Goal: Information Seeking & Learning: Learn about a topic

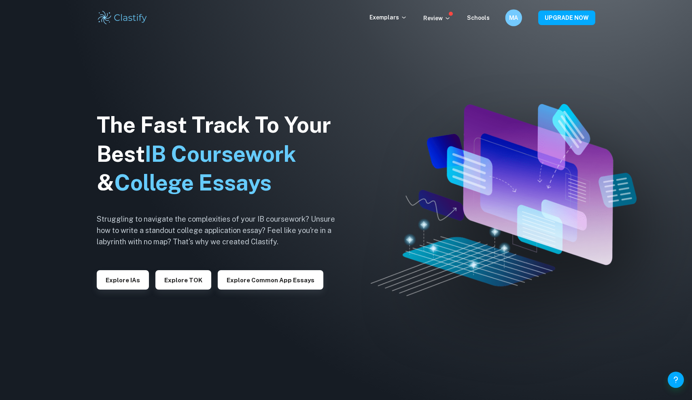
click at [514, 23] on div "MA" at bounding box center [513, 17] width 17 height 17
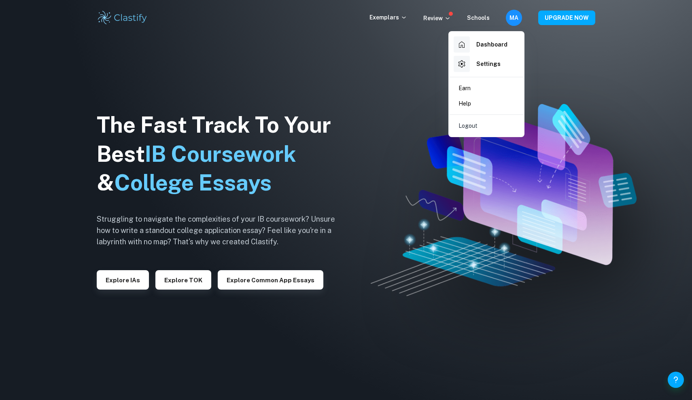
click at [505, 40] on li "Dashboard" at bounding box center [486, 44] width 69 height 19
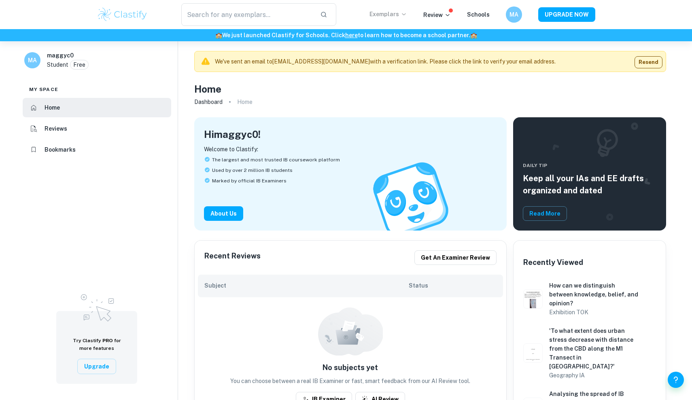
click at [391, 14] on p "Exemplars" at bounding box center [388, 14] width 38 height 9
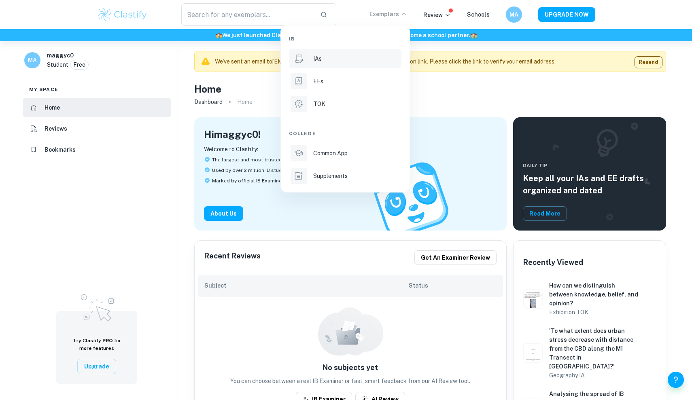
click at [324, 61] on div "IAs" at bounding box center [356, 58] width 87 height 9
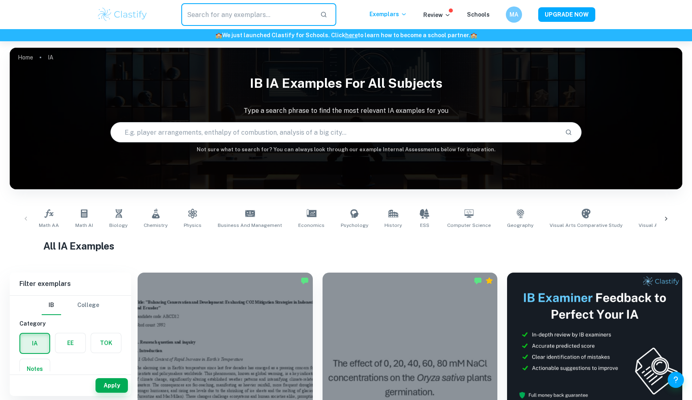
click at [248, 12] on input "text" at bounding box center [247, 14] width 132 height 23
type input "math ia hl lakes"
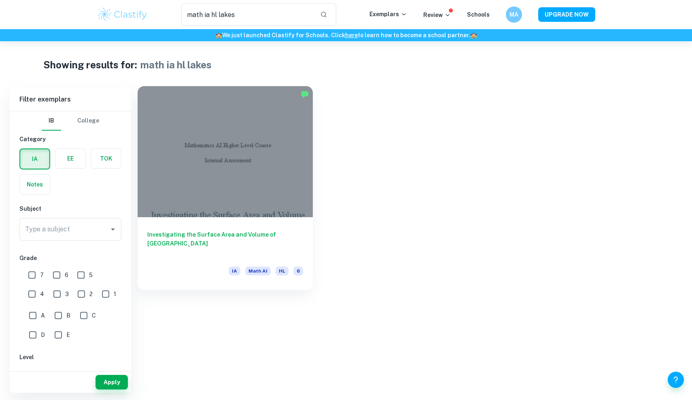
click at [207, 176] on div at bounding box center [225, 151] width 175 height 131
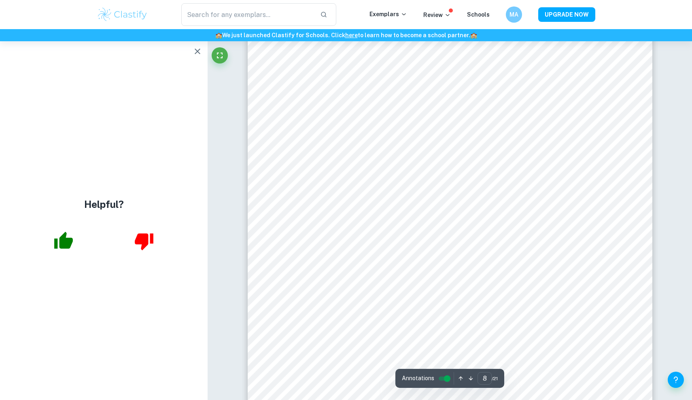
scroll to position [3981, 0]
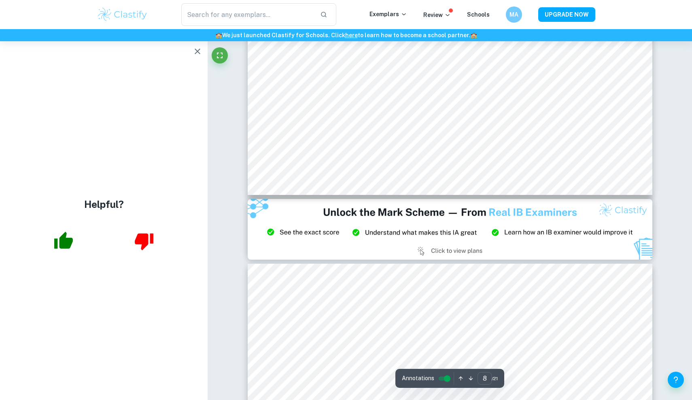
type input "9"
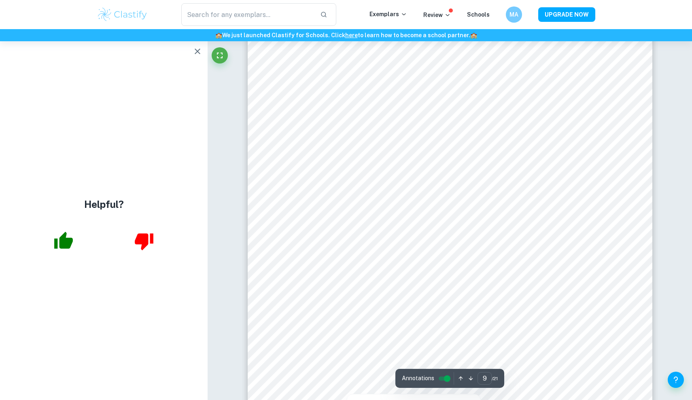
scroll to position [4525, 0]
click at [349, 288] on div at bounding box center [448, 291] width 307 height 28
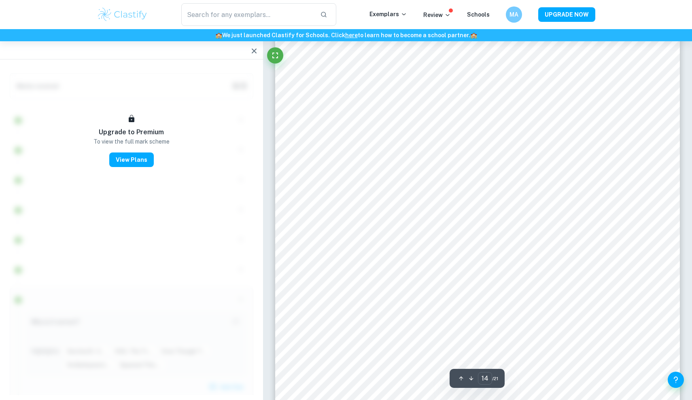
scroll to position [6972, 0]
click at [344, 13] on div "​" at bounding box center [258, 14] width 221 height 23
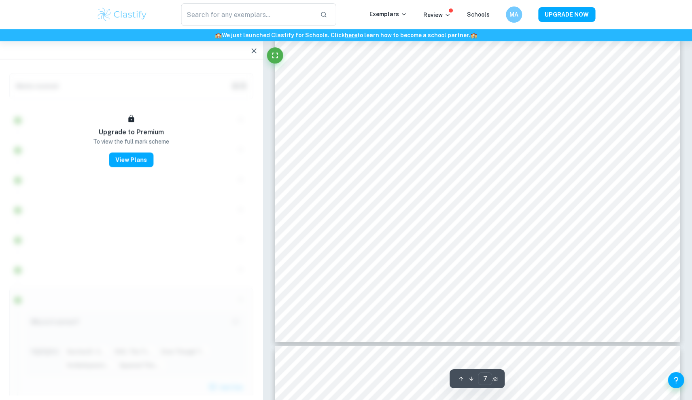
scroll to position [3030, 0]
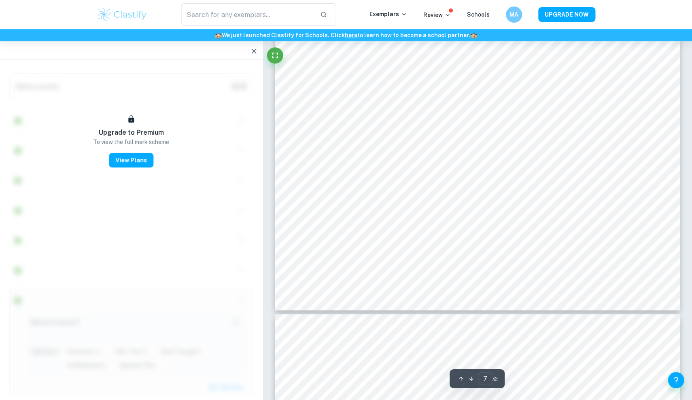
type input "6"
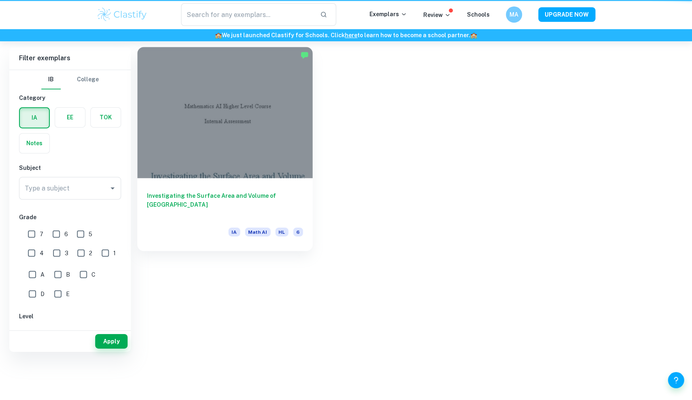
type input "math ia hl lakes"
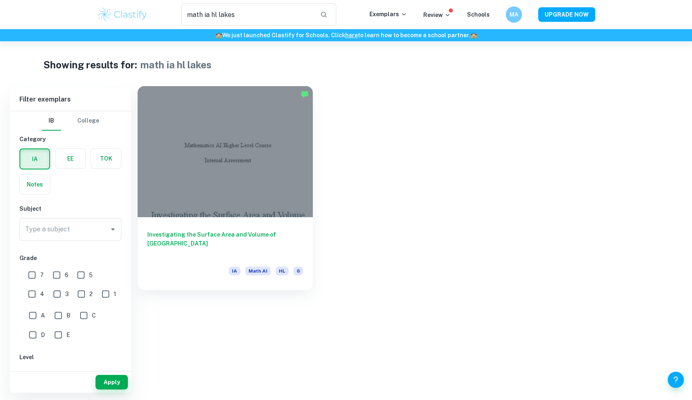
click at [238, 153] on div at bounding box center [225, 151] width 175 height 131
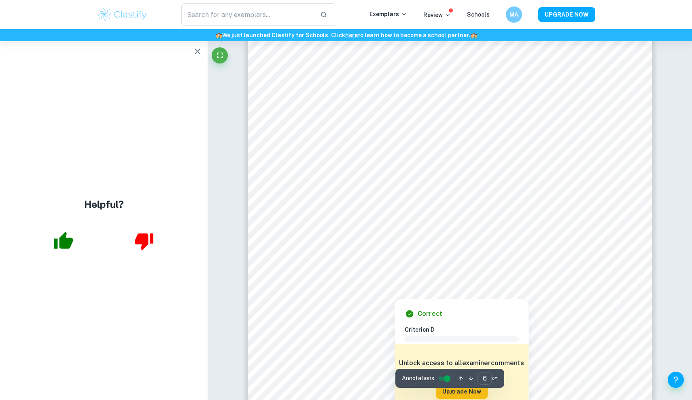
scroll to position [2850, 0]
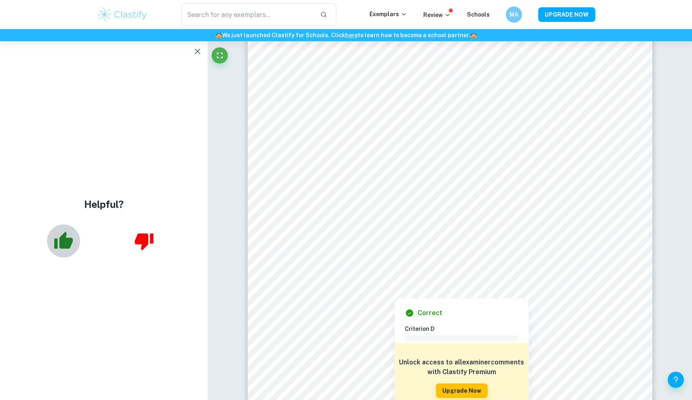
click at [64, 246] on icon "button" at bounding box center [63, 240] width 19 height 17
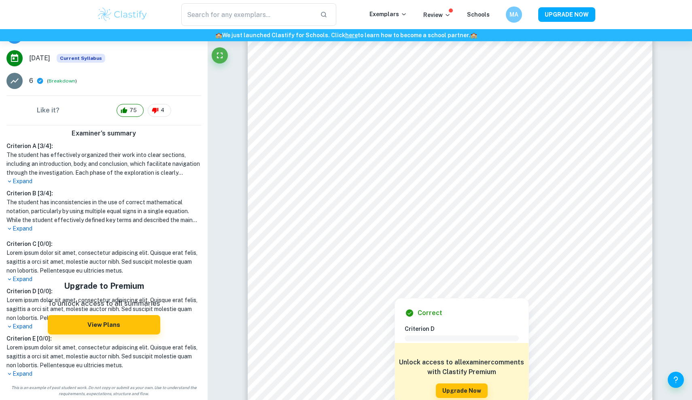
scroll to position [130, 0]
click at [20, 225] on p "Expand" at bounding box center [103, 228] width 195 height 8
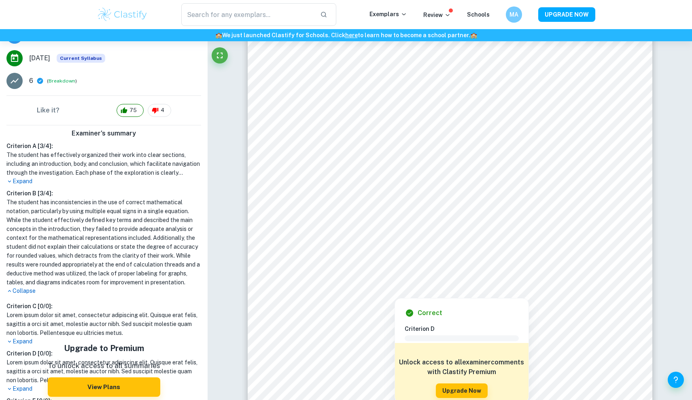
click at [25, 180] on p "Expand" at bounding box center [103, 181] width 195 height 8
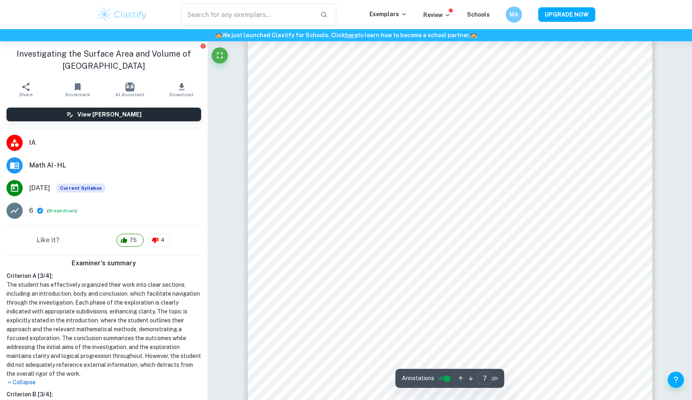
scroll to position [3326, 0]
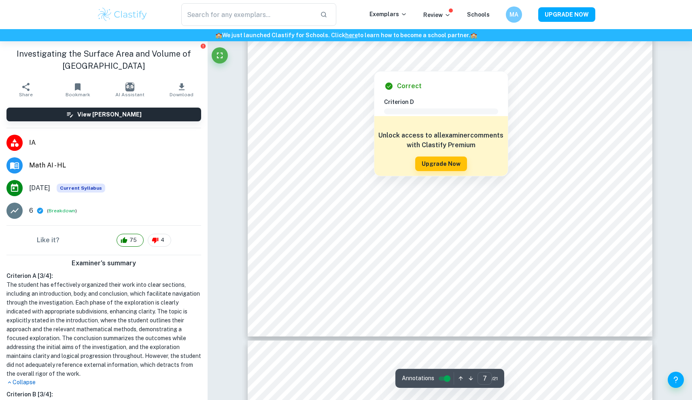
type input "8"
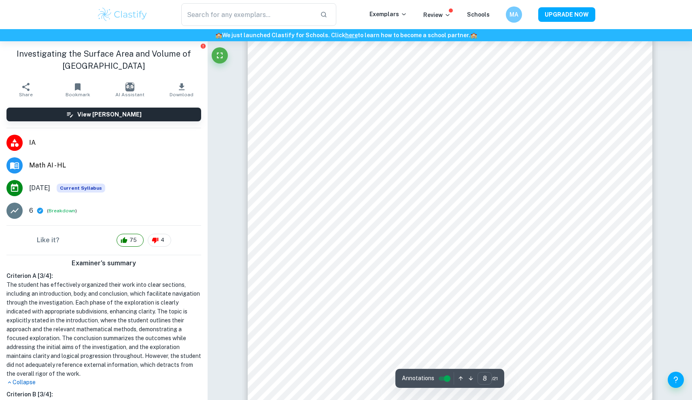
scroll to position [3884, 0]
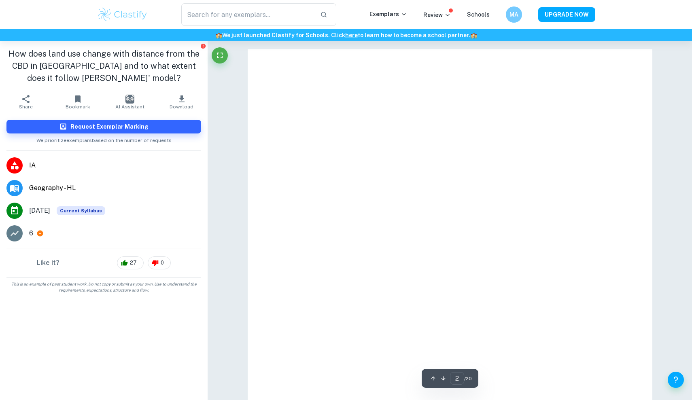
type input "1"
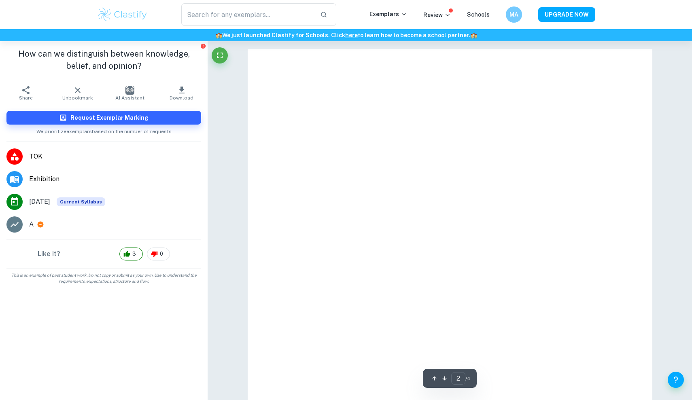
type input "1"
